Goal: Ask a question

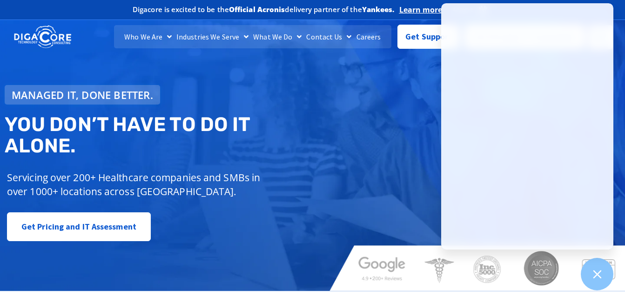
click at [333, 84] on div "Managed IT, done better. You don’t have to do IT alone. Servicing over 200+ Hea…" at bounding box center [312, 152] width 625 height 278
click at [608, 279] on div at bounding box center [597, 275] width 34 height 34
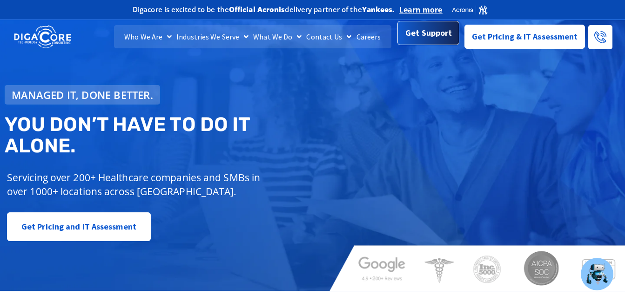
click at [421, 33] on span "Get Support" at bounding box center [428, 33] width 47 height 19
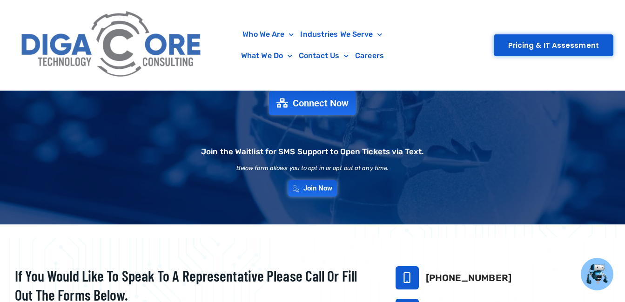
scroll to position [93, 0]
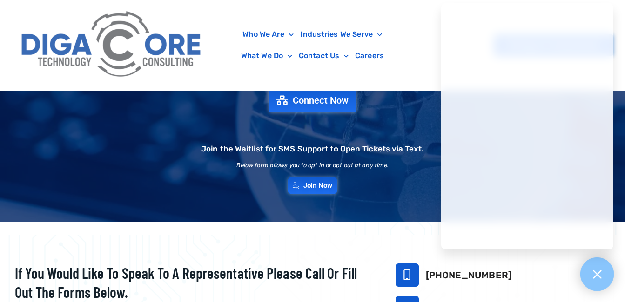
click at [592, 275] on icon at bounding box center [597, 274] width 12 height 12
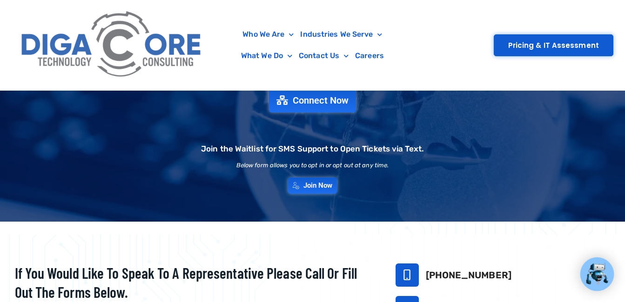
scroll to position [47, 0]
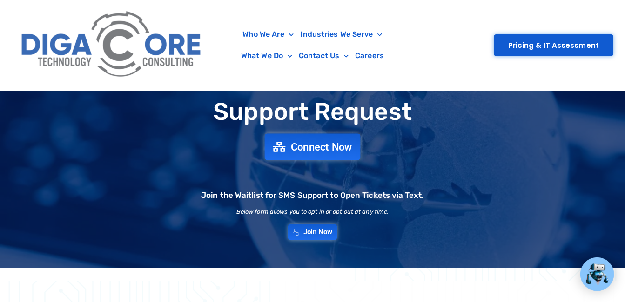
click at [322, 146] on span "Connect Now" at bounding box center [321, 147] width 61 height 10
